Goal: Information Seeking & Learning: Learn about a topic

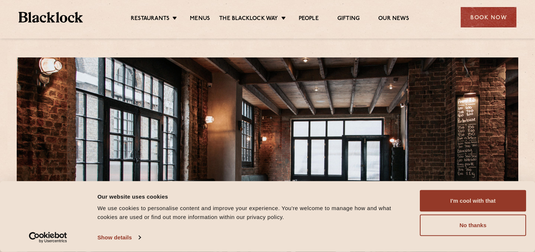
click at [197, 14] on ul "Restaurants [GEOGRAPHIC_DATA] [GEOGRAPHIC_DATA] [GEOGRAPHIC_DATA] [GEOGRAPHIC_D…" at bounding box center [270, 18] width 374 height 12
click at [196, 23] on div "Restaurants [GEOGRAPHIC_DATA] [GEOGRAPHIC_DATA] [GEOGRAPHIC_DATA] [GEOGRAPHIC_D…" at bounding box center [267, 16] width 520 height 33
click at [197, 16] on link "Menus" at bounding box center [200, 19] width 20 height 8
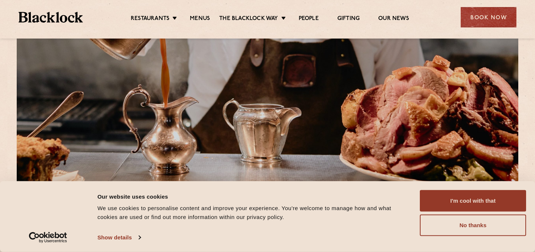
scroll to position [246, 0]
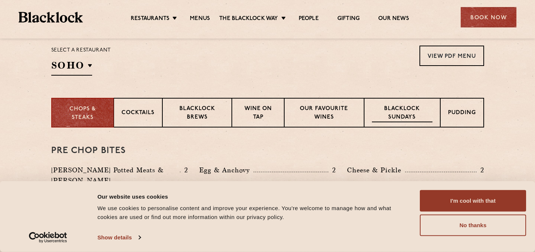
click at [410, 124] on div "Blacklock Sundays" at bounding box center [402, 113] width 76 height 30
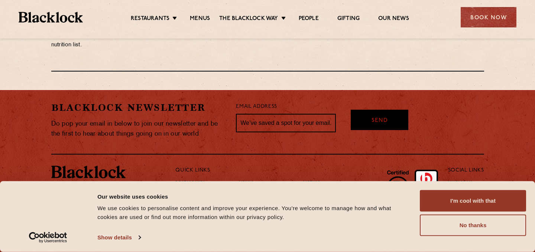
scroll to position [907, 0]
